Goal: Check status: Check status

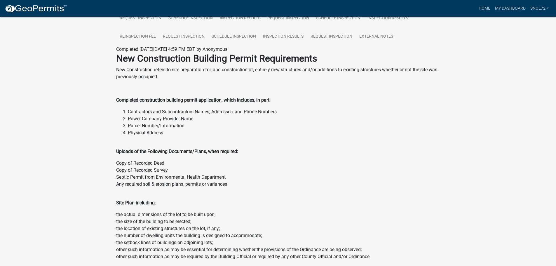
scroll to position [17, 0]
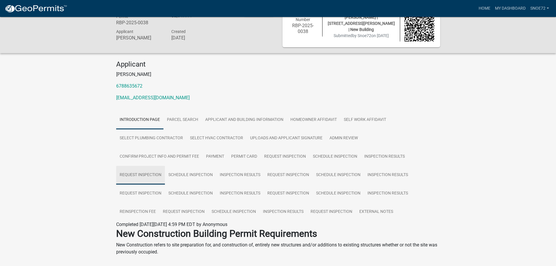
click at [157, 176] on link "Request Inspection" at bounding box center [140, 175] width 49 height 19
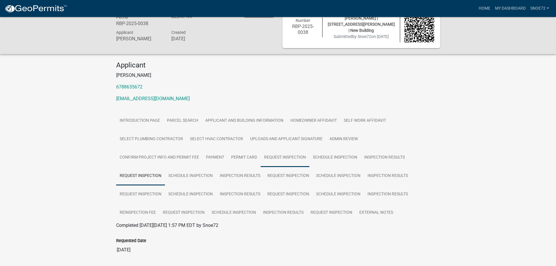
scroll to position [0, 0]
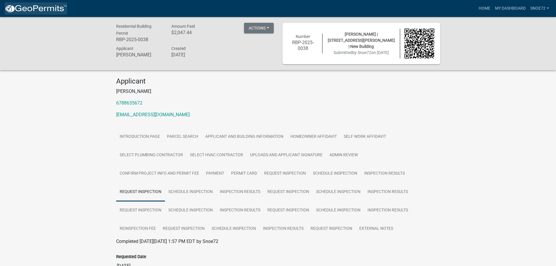
click at [27, 10] on img at bounding box center [36, 8] width 62 height 9
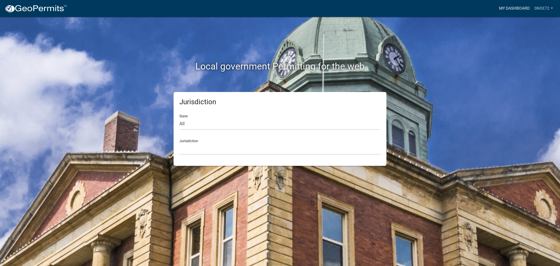
click at [517, 8] on link "My Dashboard" at bounding box center [514, 8] width 35 height 11
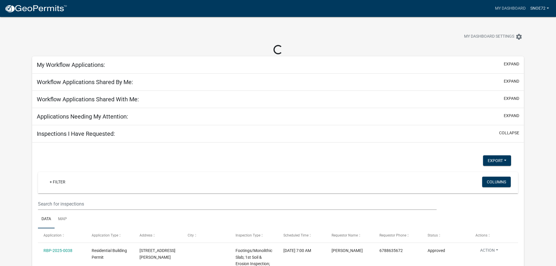
click at [548, 8] on link "Snoe72" at bounding box center [539, 8] width 23 height 11
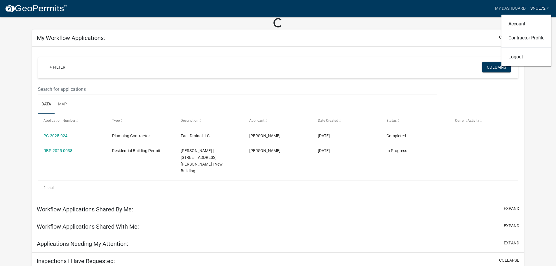
scroll to position [58, 0]
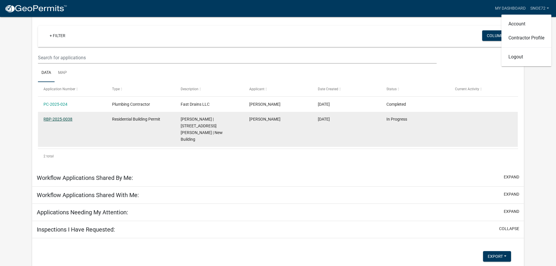
click at [59, 119] on link "RBP-2025-0038" at bounding box center [57, 119] width 29 height 5
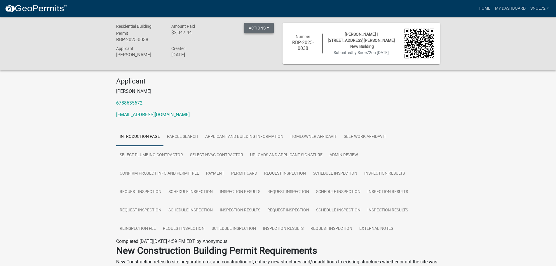
click at [263, 28] on button "Actions" at bounding box center [259, 28] width 30 height 10
click at [229, 92] on p "[PERSON_NAME]" at bounding box center [278, 91] width 324 height 7
click at [331, 226] on link "Request Inspection" at bounding box center [331, 228] width 49 height 19
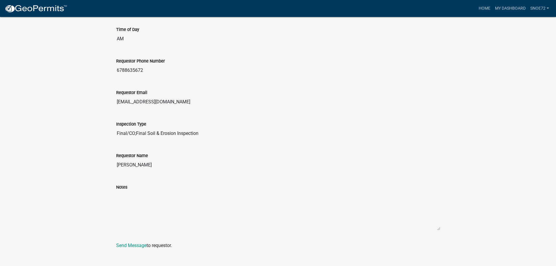
scroll to position [262, 0]
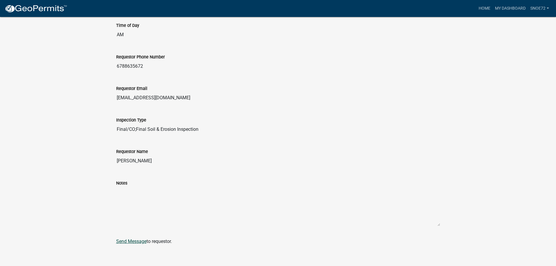
click at [132, 241] on link "Send Message" at bounding box center [131, 241] width 30 height 6
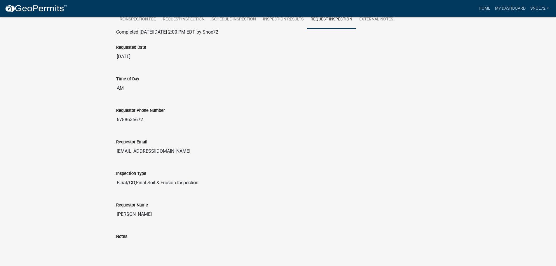
scroll to position [266, 0]
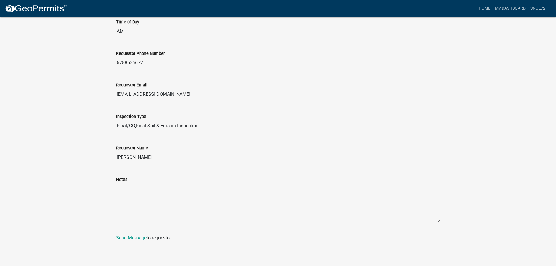
click at [123, 234] on div "Completed [DATE][DATE] 2:00 PM EDT by Snoe72 Requested Date [DATE] Time of Day …" at bounding box center [278, 106] width 324 height 269
click at [122, 240] on link "Send Message" at bounding box center [131, 238] width 30 height 6
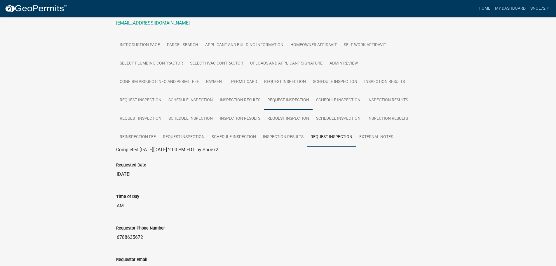
scroll to position [91, 0]
click at [237, 139] on link "Schedule Inspection" at bounding box center [233, 137] width 51 height 19
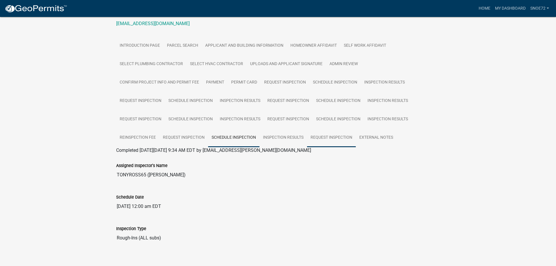
click at [330, 133] on link "Request Inspection" at bounding box center [331, 137] width 49 height 19
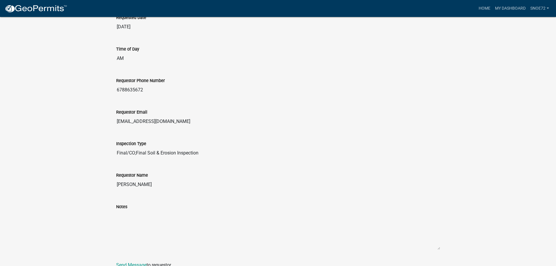
scroll to position [266, 0]
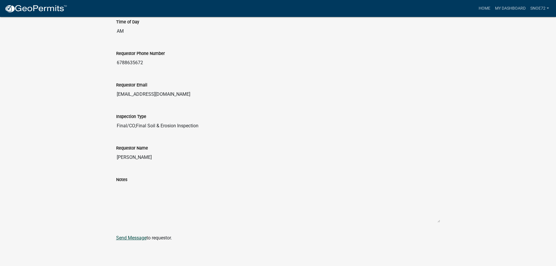
click at [139, 236] on link "Send Message" at bounding box center [131, 238] width 30 height 6
click at [134, 239] on link "Send Message" at bounding box center [131, 238] width 30 height 6
click at [130, 237] on link "Send Message" at bounding box center [131, 238] width 30 height 6
click at [135, 240] on div "Completed [DATE][DATE] 2:00 PM EDT by Snoe72 Requested Date [DATE] Time of Day …" at bounding box center [278, 106] width 324 height 269
click at [136, 237] on link "Send Message" at bounding box center [131, 238] width 30 height 6
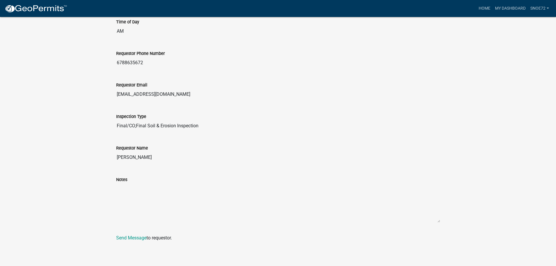
click at [358, 75] on div "Requestor Email [EMAIL_ADDRESS][DOMAIN_NAME]" at bounding box center [278, 86] width 324 height 27
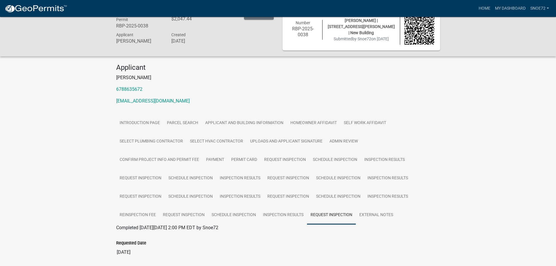
scroll to position [3, 0]
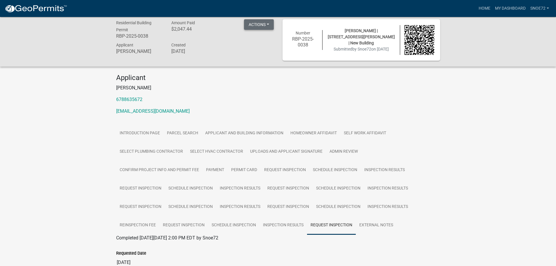
click at [255, 26] on button "Actions" at bounding box center [259, 24] width 30 height 10
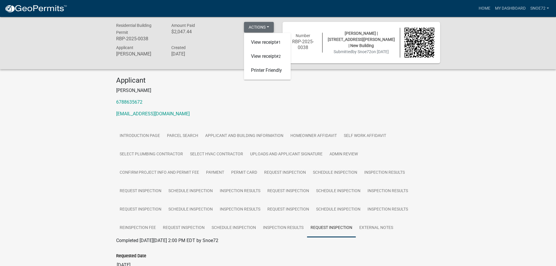
scroll to position [0, 0]
click at [548, 9] on link "Snoe72" at bounding box center [539, 8] width 23 height 11
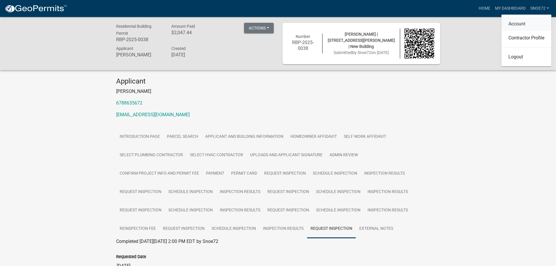
click at [516, 24] on link "Account" at bounding box center [526, 24] width 50 height 14
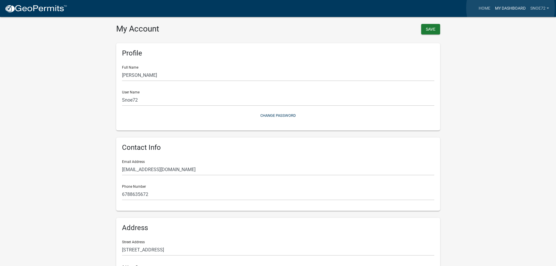
click at [510, 8] on link "My Dashboard" at bounding box center [509, 8] width 35 height 11
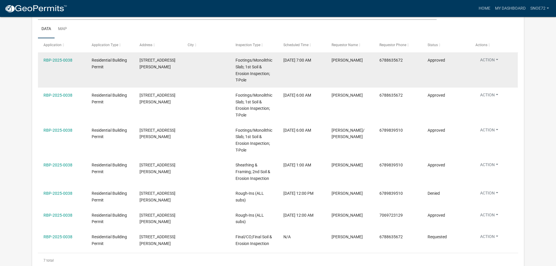
scroll to position [339, 0]
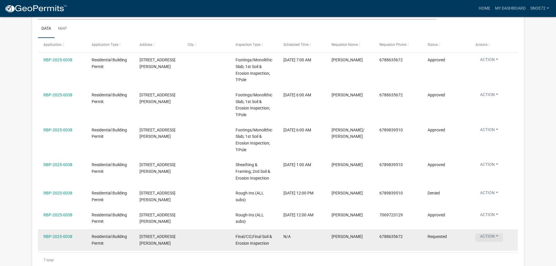
click at [493, 65] on button "Action" at bounding box center [488, 61] width 27 height 8
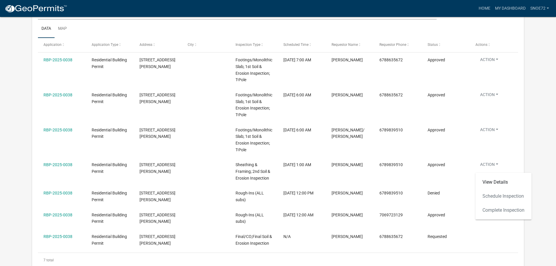
click at [497, 195] on div "View Details Schedule Inspection Complete Inspection" at bounding box center [503, 196] width 56 height 47
click at [498, 182] on link "View Details" at bounding box center [503, 182] width 56 height 14
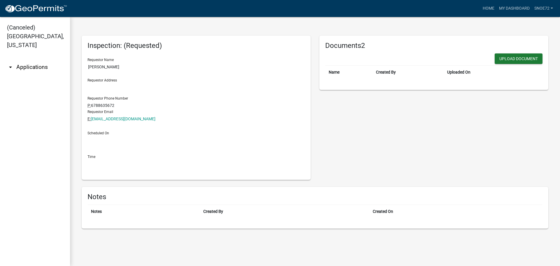
click at [6, 64] on link "arrow_drop_down Applications" at bounding box center [35, 67] width 70 height 14
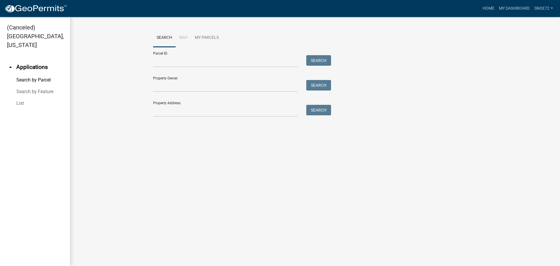
click at [16, 61] on link "arrow_drop_up Applications" at bounding box center [35, 67] width 70 height 14
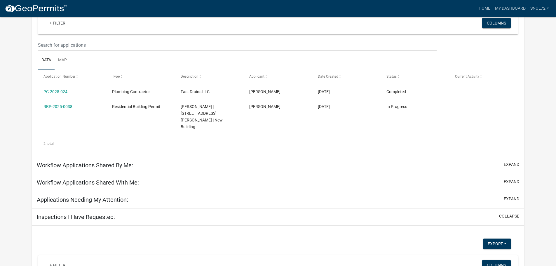
scroll to position [87, 0]
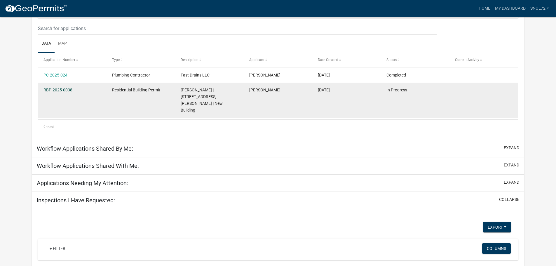
click at [65, 90] on link "RBP-2025-0038" at bounding box center [57, 89] width 29 height 5
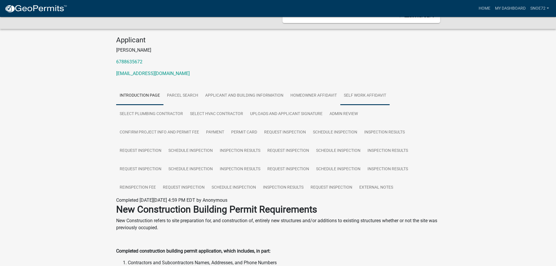
scroll to position [58, 0]
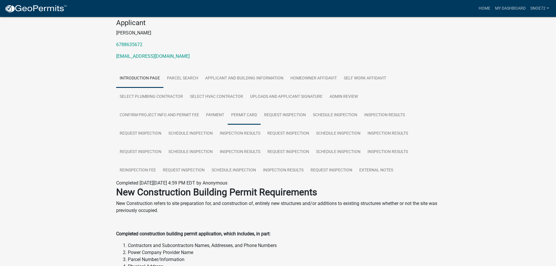
click at [239, 113] on link "Permit Card" at bounding box center [243, 115] width 33 height 19
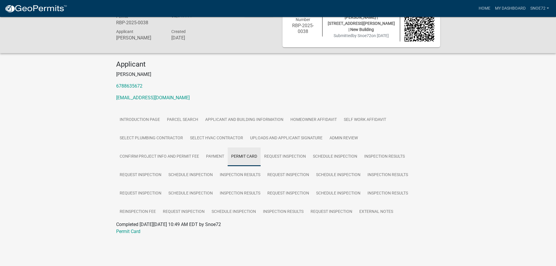
scroll to position [17, 0]
click at [134, 234] on link "Permit Card" at bounding box center [128, 231] width 24 height 6
